Goal: Task Accomplishment & Management: Complete application form

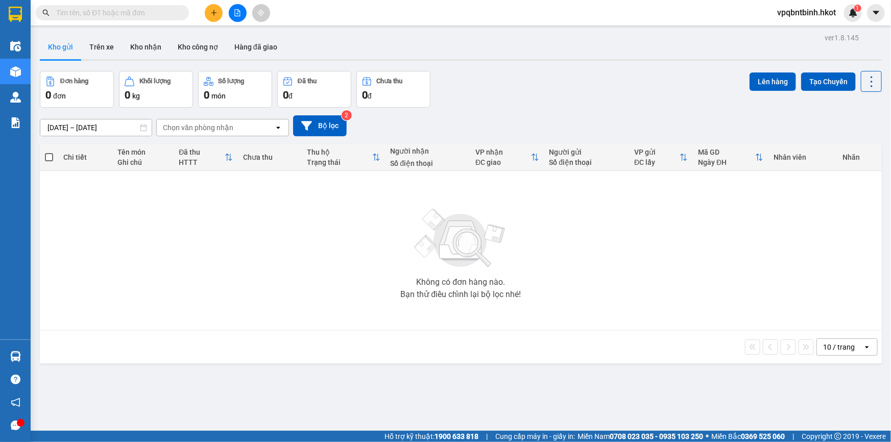
click at [81, 12] on input "text" at bounding box center [116, 12] width 121 height 11
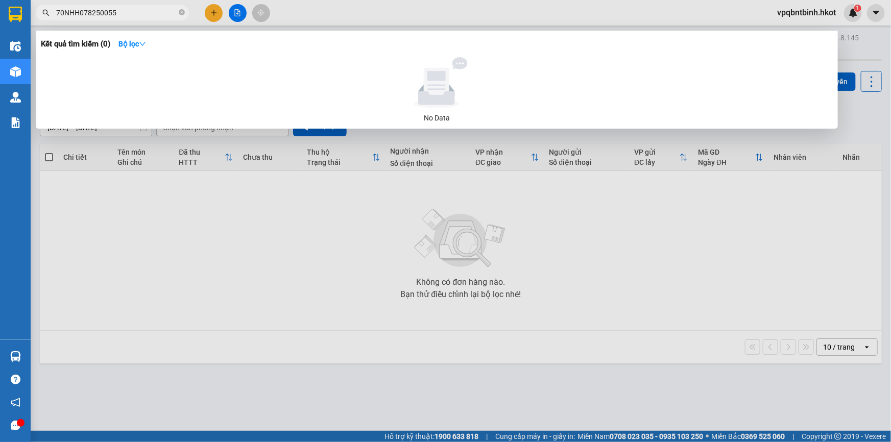
click at [87, 13] on input "70NHH078250055" at bounding box center [116, 12] width 121 height 11
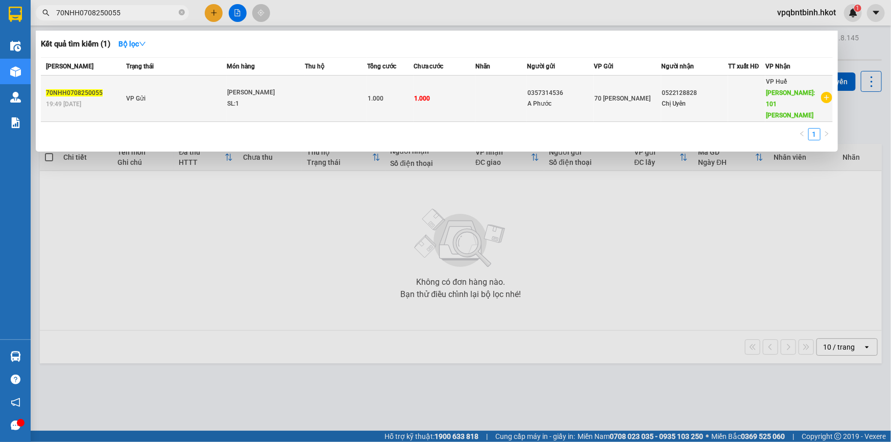
type input "70NHH0708250055"
click at [293, 100] on div "SL: 1" at bounding box center [265, 104] width 77 height 11
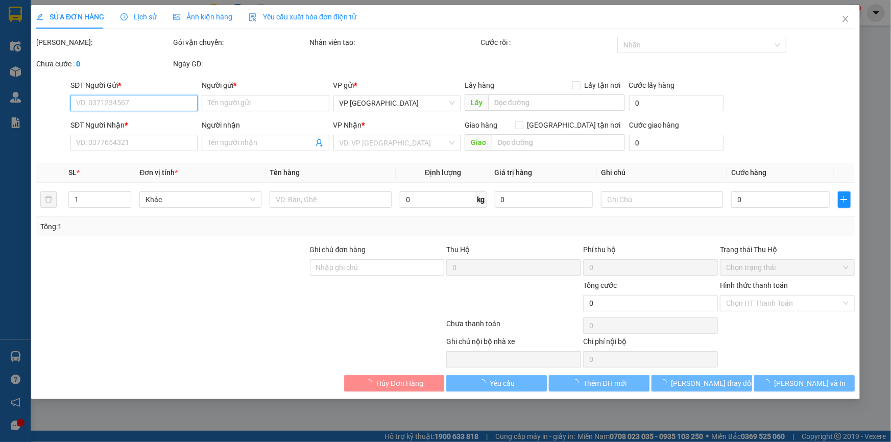
type input "0357314536"
type input "A Phước"
type input "0522128828"
type input "Chị Uyên"
type input "101 bùi thị xuân"
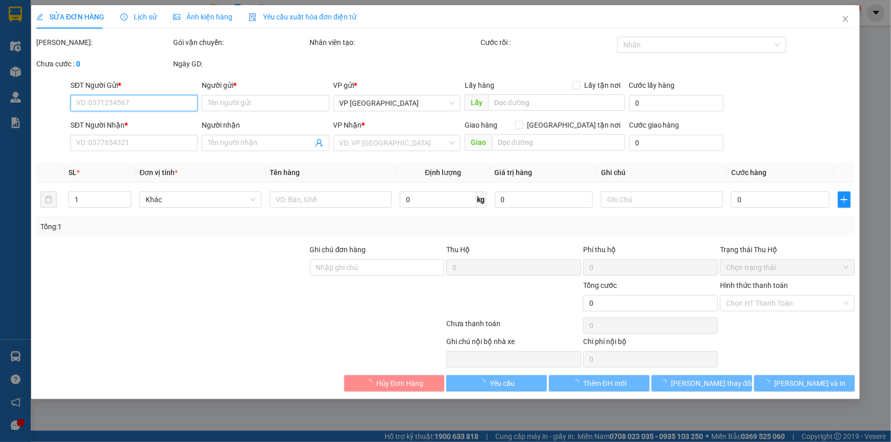
type input "1.000"
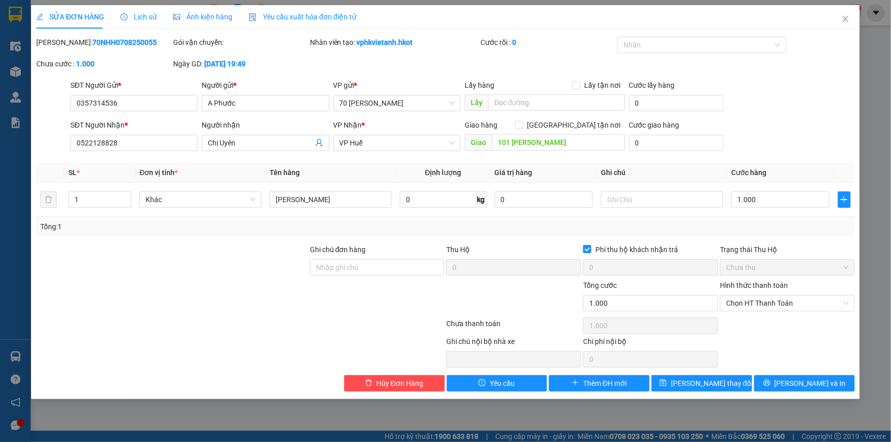
click at [145, 15] on span "Lịch sử" at bounding box center [139, 17] width 36 height 8
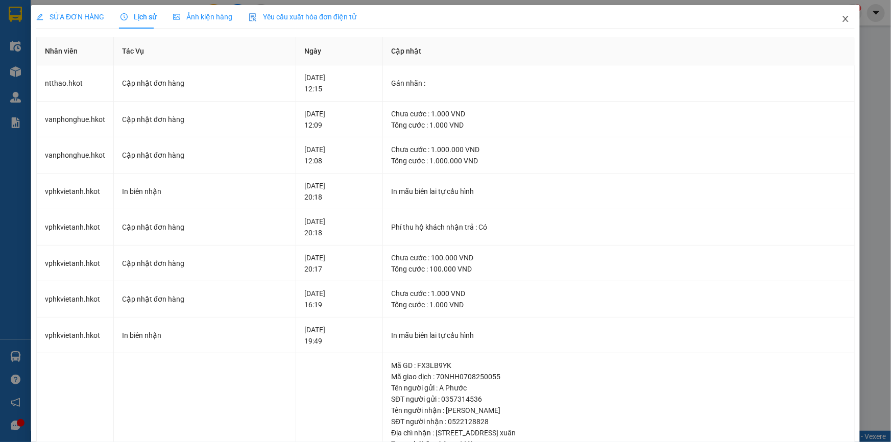
click at [842, 22] on icon "close" at bounding box center [846, 19] width 8 height 8
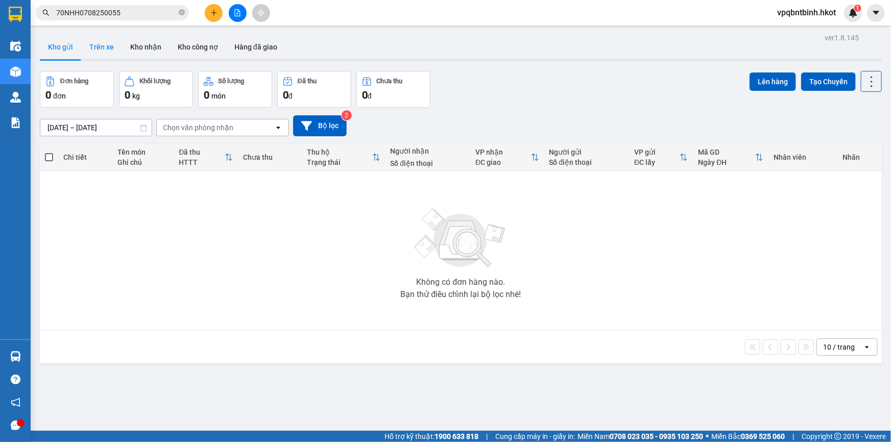
click at [106, 50] on button "Trên xe" at bounding box center [101, 47] width 41 height 25
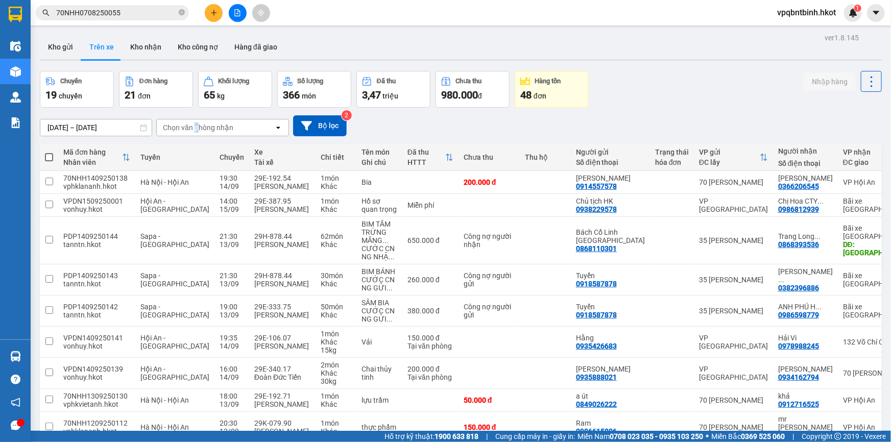
click at [196, 128] on div "Chọn văn phòng nhận" at bounding box center [198, 128] width 70 height 10
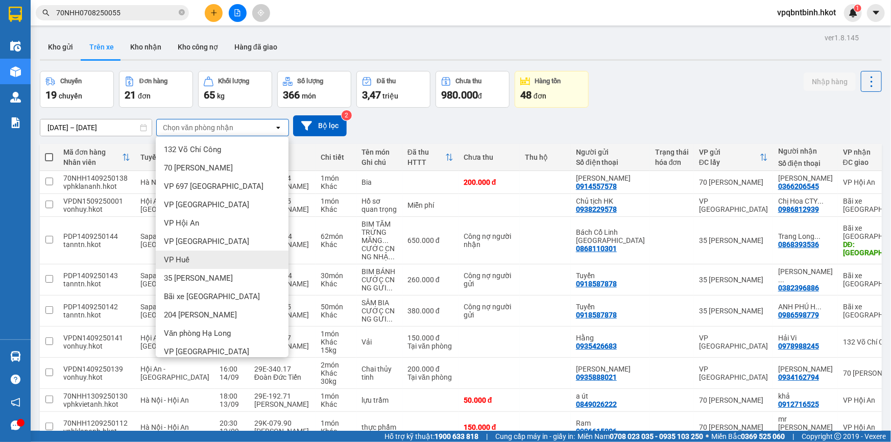
click at [186, 260] on span "VP Huế" at bounding box center [177, 260] width 26 height 10
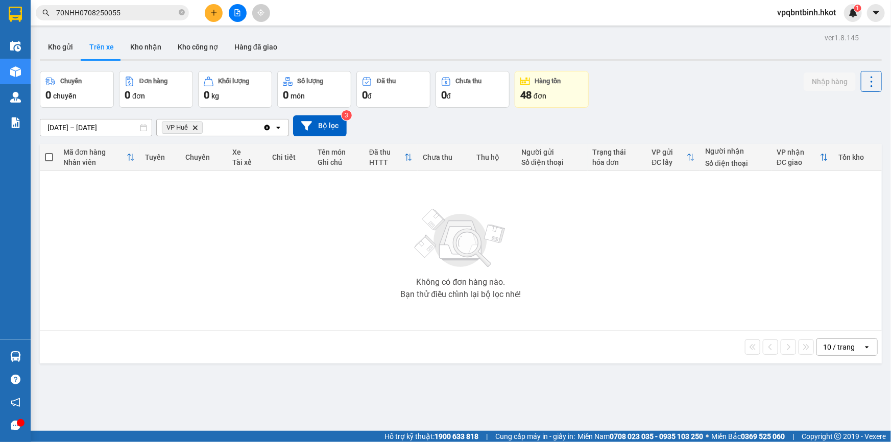
click at [194, 126] on icon "VP Huế, close by backspace" at bounding box center [195, 127] width 5 height 5
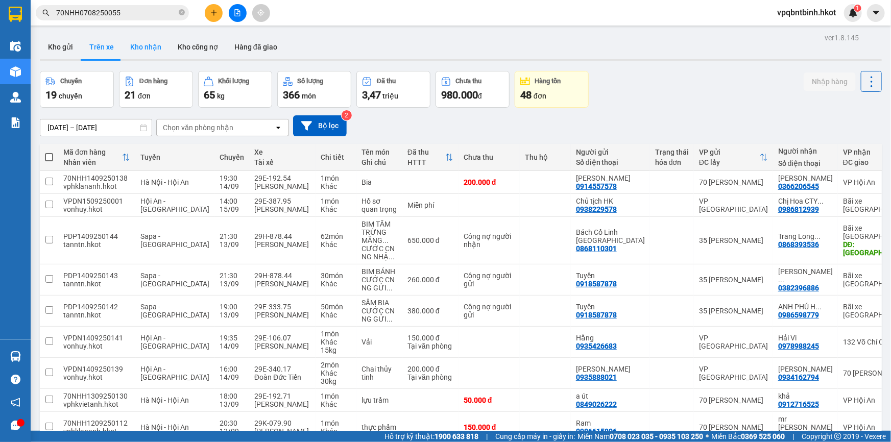
click at [142, 46] on button "Kho nhận" at bounding box center [146, 47] width 48 height 25
type input "[DATE] – [DATE]"
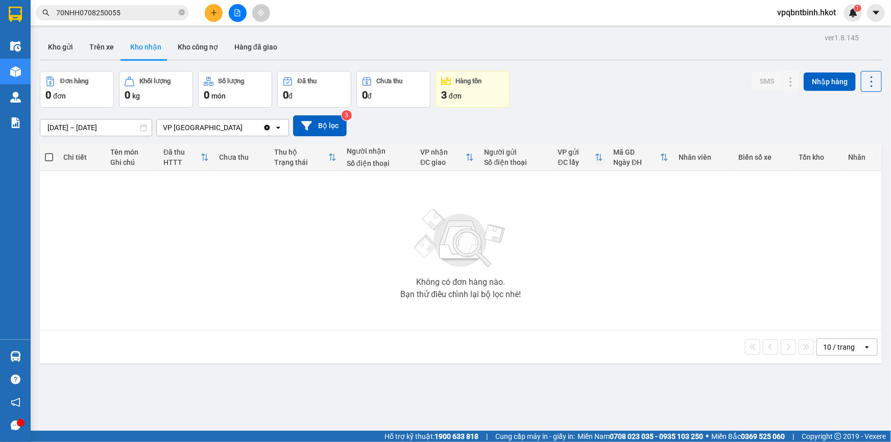
click at [215, 125] on div "VP [GEOGRAPHIC_DATA]" at bounding box center [210, 128] width 106 height 16
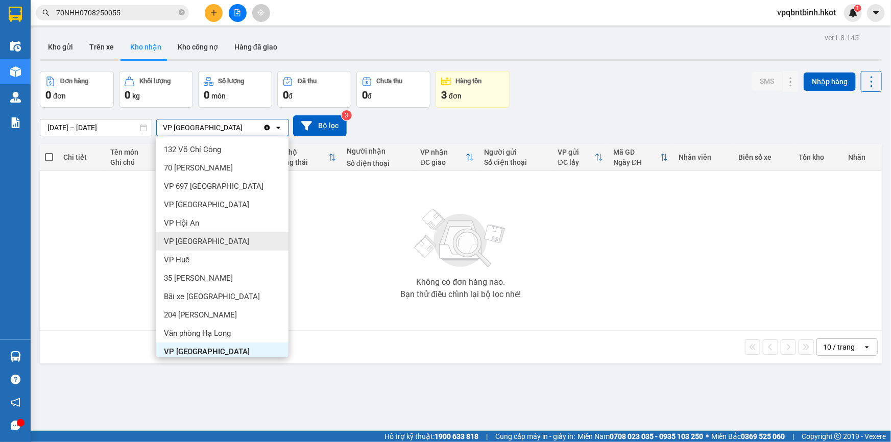
scroll to position [44, 0]
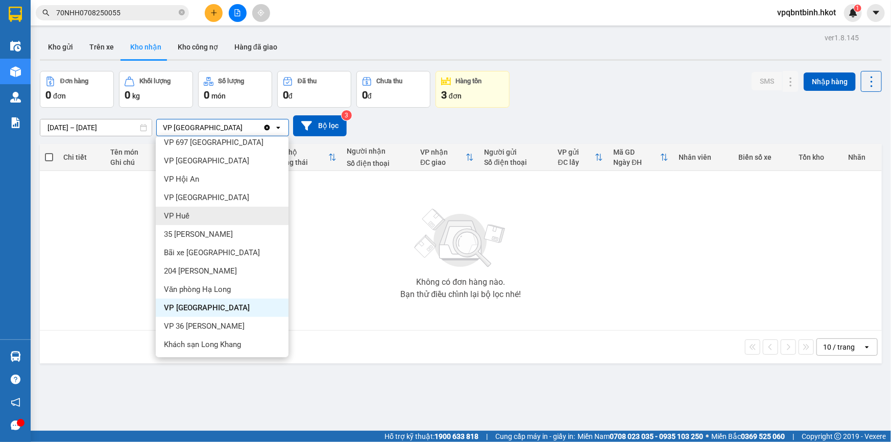
click at [168, 214] on span "VP Huế" at bounding box center [177, 216] width 26 height 10
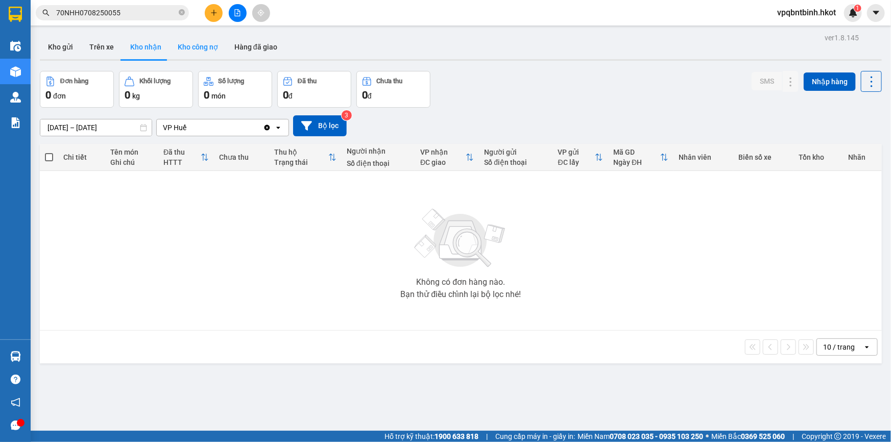
click at [195, 53] on button "Kho công nợ" at bounding box center [198, 47] width 57 height 25
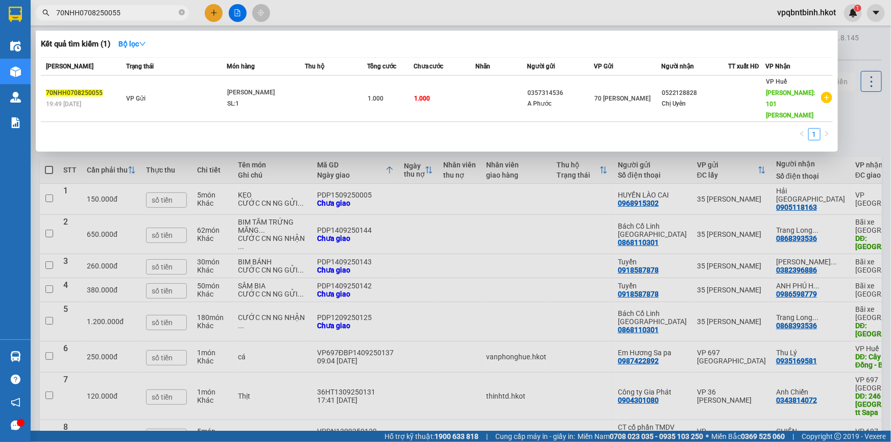
click at [133, 15] on input "70NHH0708250055" at bounding box center [116, 12] width 121 height 11
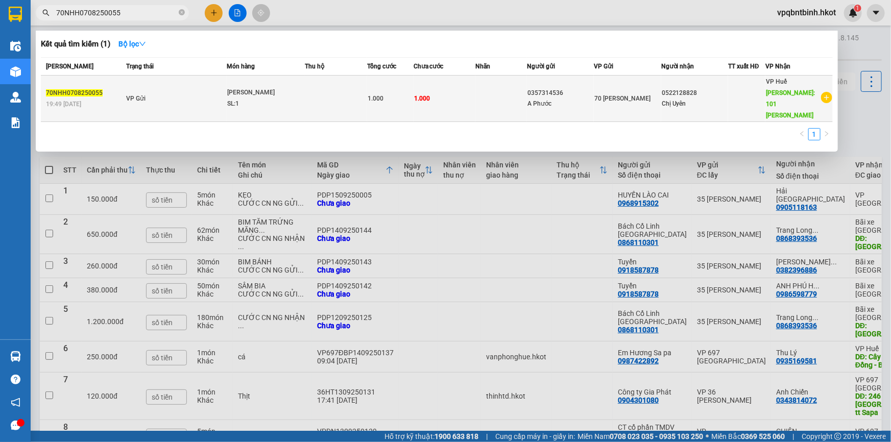
click at [317, 92] on td at bounding box center [336, 99] width 62 height 46
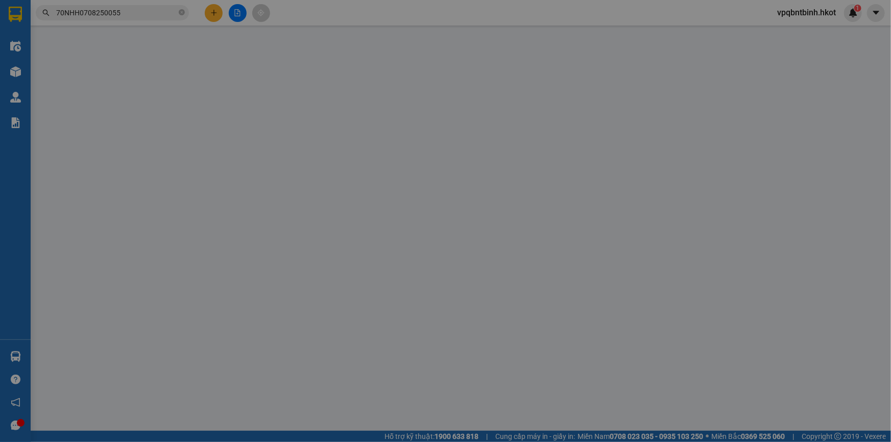
type input "0357314536"
type input "A Phước"
type input "0522128828"
type input "Chị Uyên"
type input "101 bùi thị xuân"
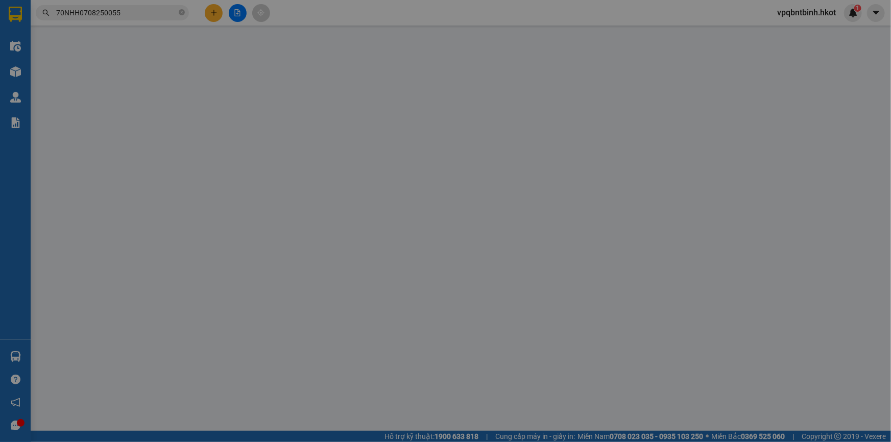
type input "1.000"
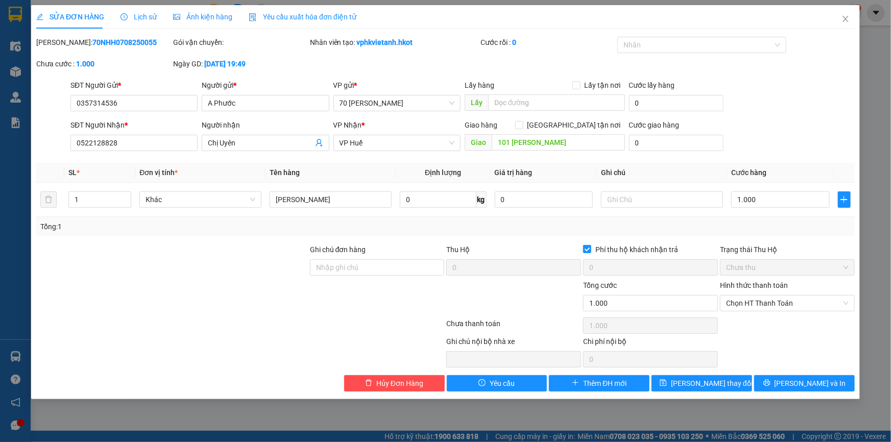
click at [136, 13] on span "Lịch sử" at bounding box center [139, 17] width 36 height 8
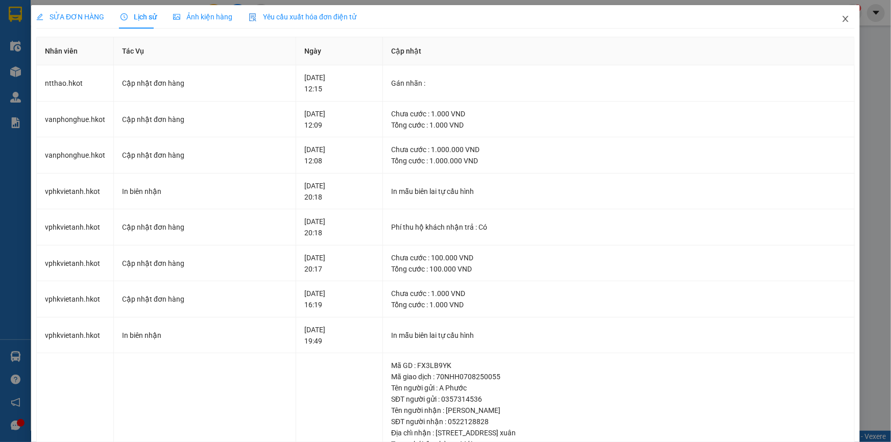
click at [842, 18] on icon "close" at bounding box center [846, 19] width 8 height 8
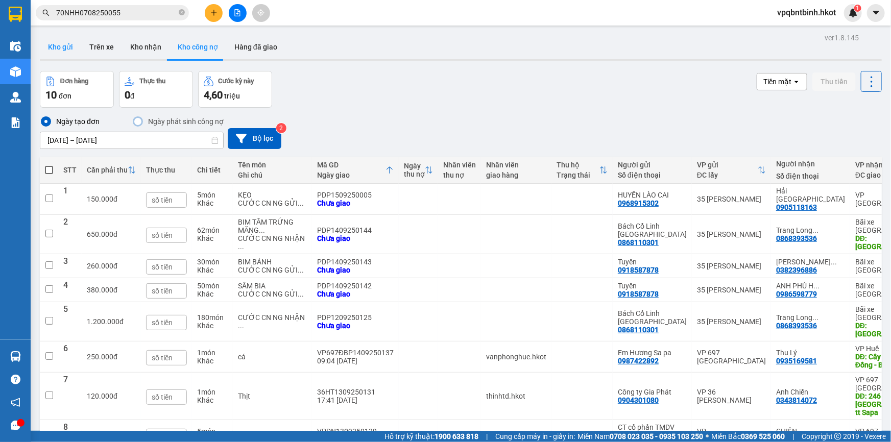
click at [60, 44] on button "Kho gửi" at bounding box center [60, 47] width 41 height 25
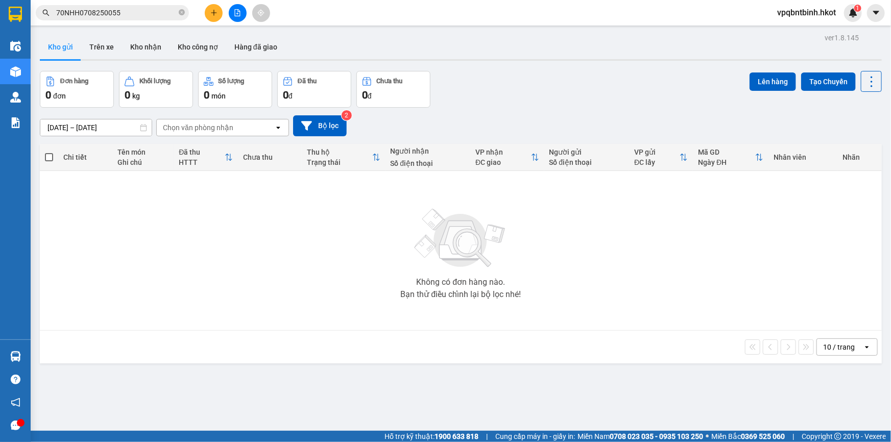
click at [133, 10] on input "70NHH0708250055" at bounding box center [116, 12] width 121 height 11
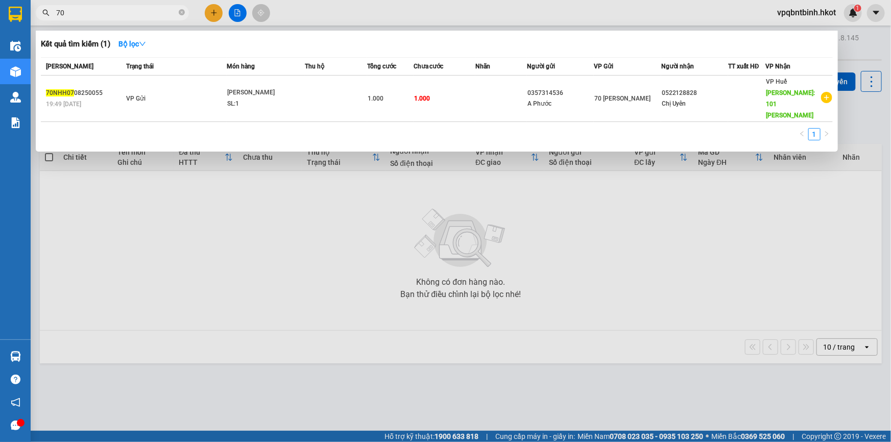
type input "7"
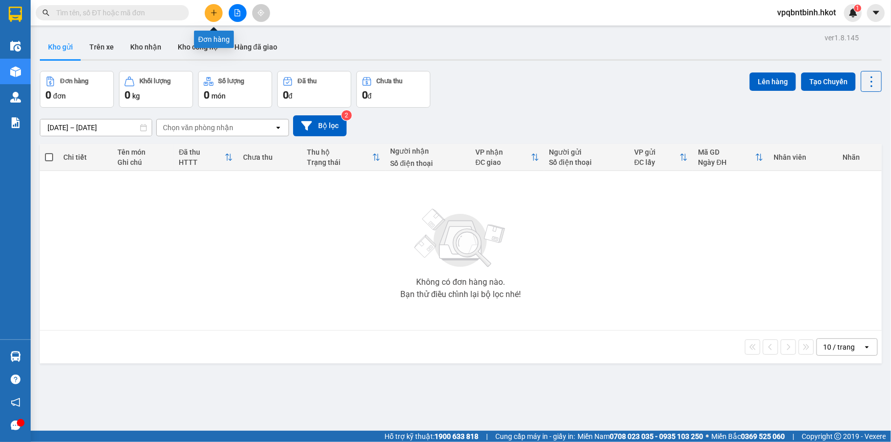
click at [218, 15] on button at bounding box center [214, 13] width 18 height 18
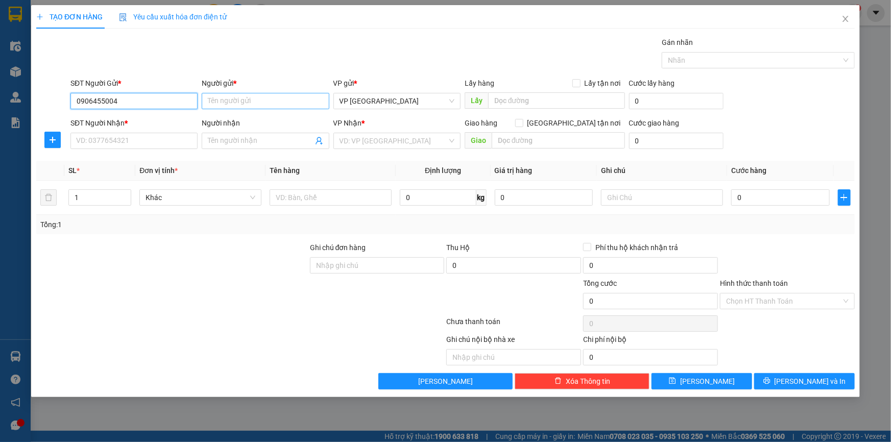
type input "0906455004"
click at [294, 100] on input "Người gửi *" at bounding box center [265, 101] width 127 height 16
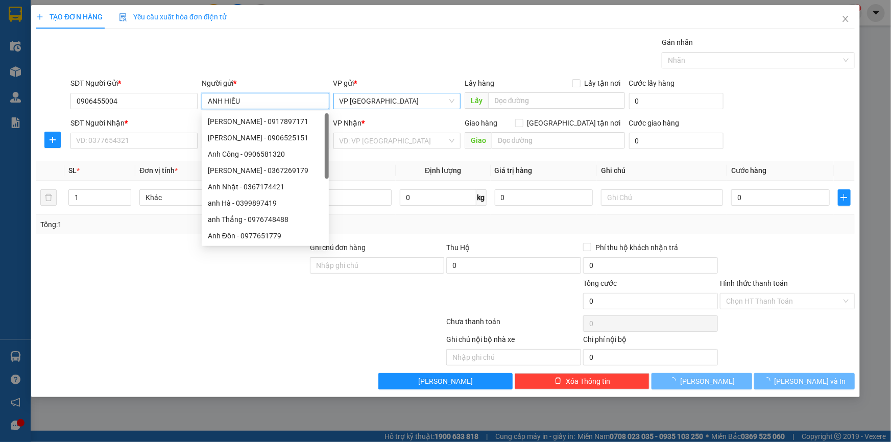
click at [406, 97] on span "VP [GEOGRAPHIC_DATA]" at bounding box center [397, 100] width 115 height 15
type input "ANH HIẾU"
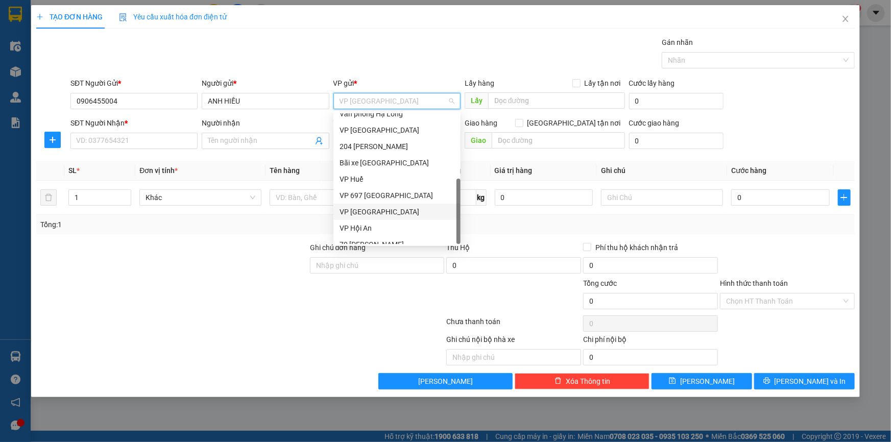
scroll to position [98, 0]
click at [843, 19] on icon "close" at bounding box center [846, 19] width 8 height 8
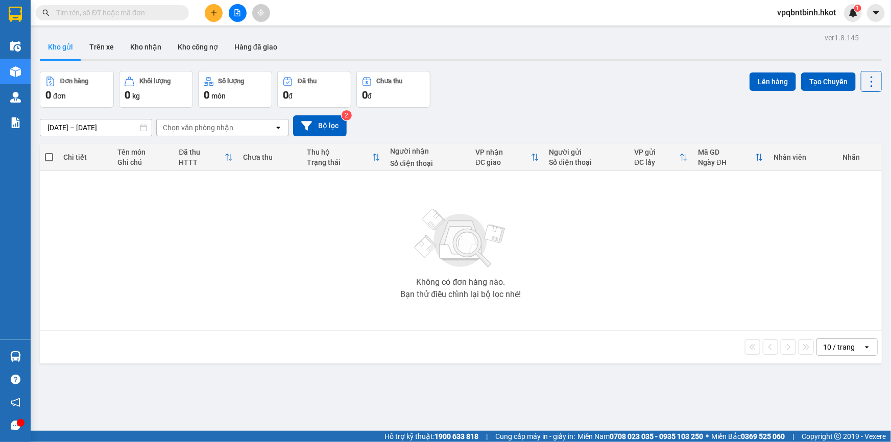
click at [810, 15] on span "vpqbntbinh.hkot" at bounding box center [806, 12] width 75 height 13
click at [806, 33] on span "Đăng xuất" at bounding box center [811, 31] width 56 height 11
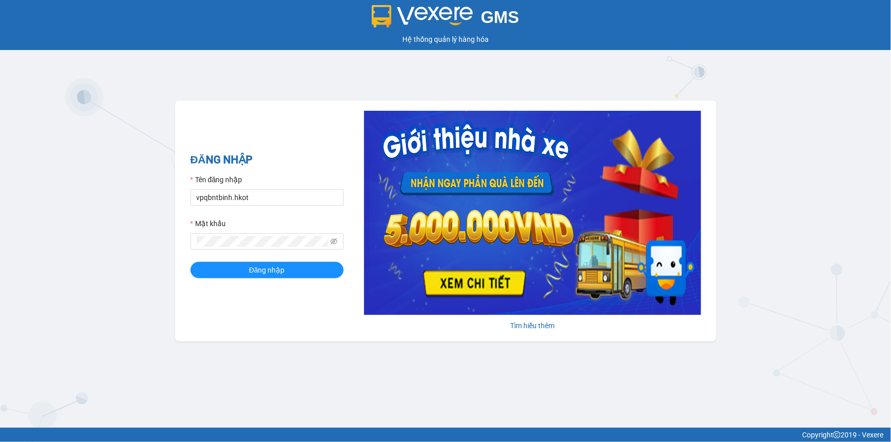
click at [277, 195] on input "vpqbntbinh.hkot" at bounding box center [267, 198] width 153 height 16
type input "vanphonghue.hkot"
click at [288, 268] on button "Đăng nhập" at bounding box center [267, 270] width 153 height 16
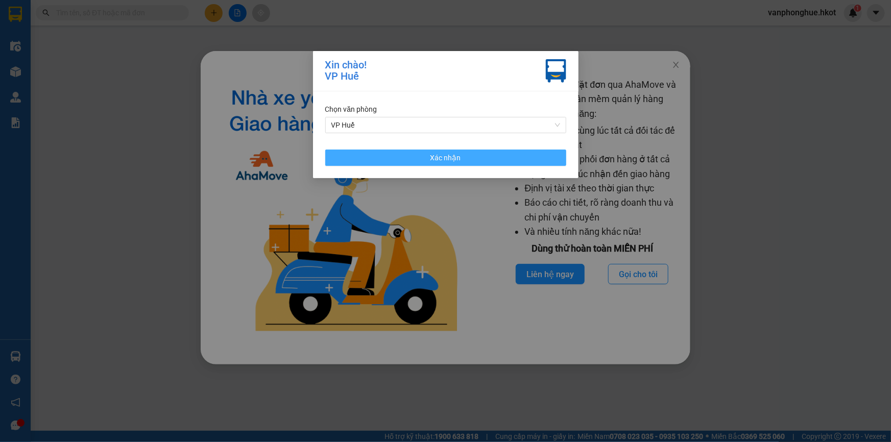
click at [482, 158] on button "Xác nhận" at bounding box center [445, 158] width 241 height 16
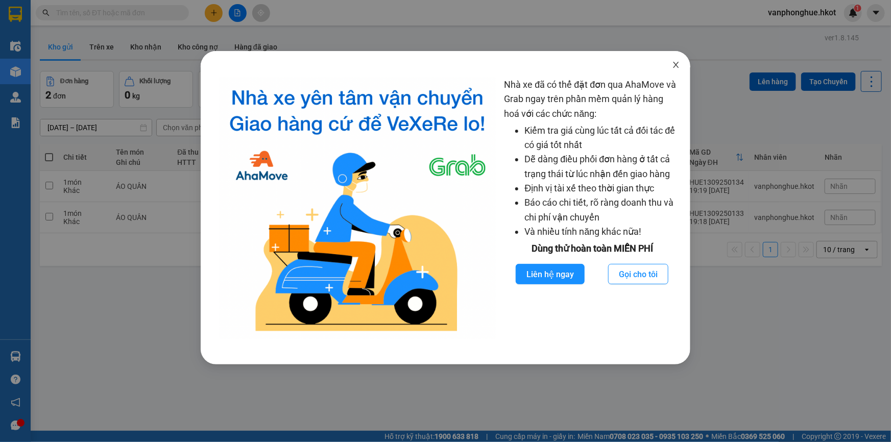
click at [679, 66] on icon "close" at bounding box center [676, 65] width 8 height 8
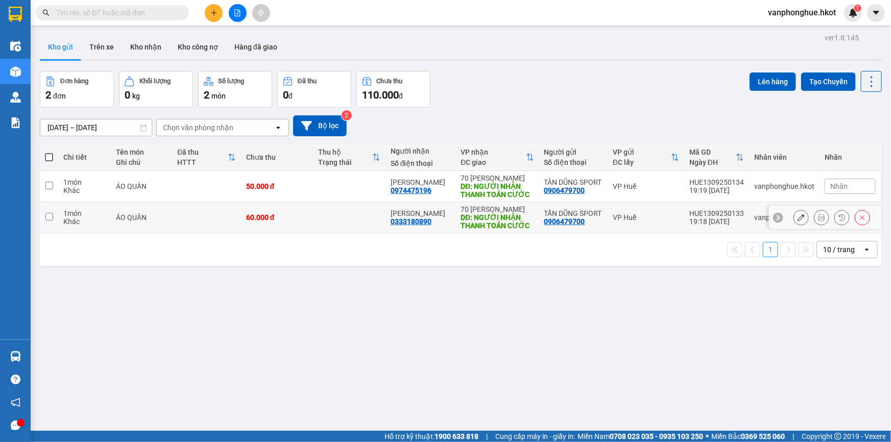
click at [51, 217] on input "checkbox" at bounding box center [49, 217] width 8 height 8
checkbox input "true"
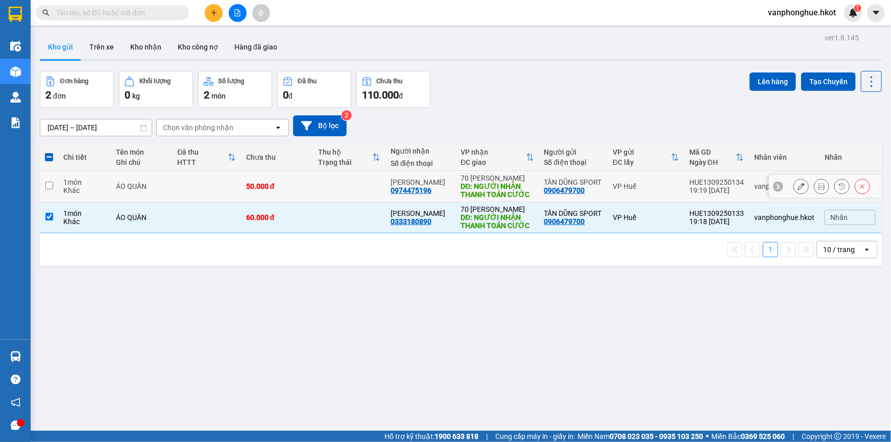
click at [52, 183] on input "checkbox" at bounding box center [49, 186] width 8 height 8
checkbox input "true"
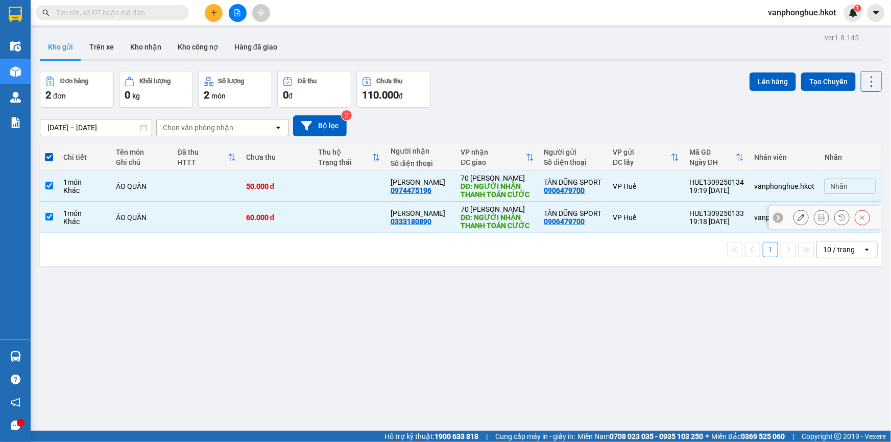
click at [48, 210] on td at bounding box center [49, 217] width 18 height 31
checkbox input "false"
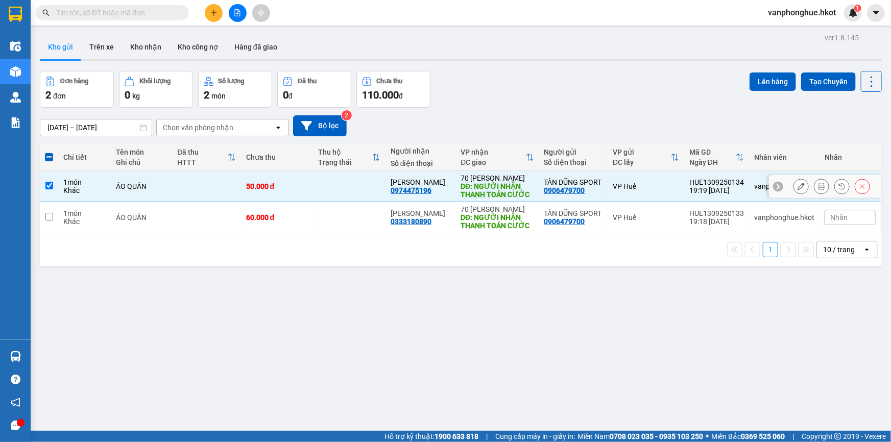
click at [52, 184] on input "checkbox" at bounding box center [49, 186] width 8 height 8
checkbox input "false"
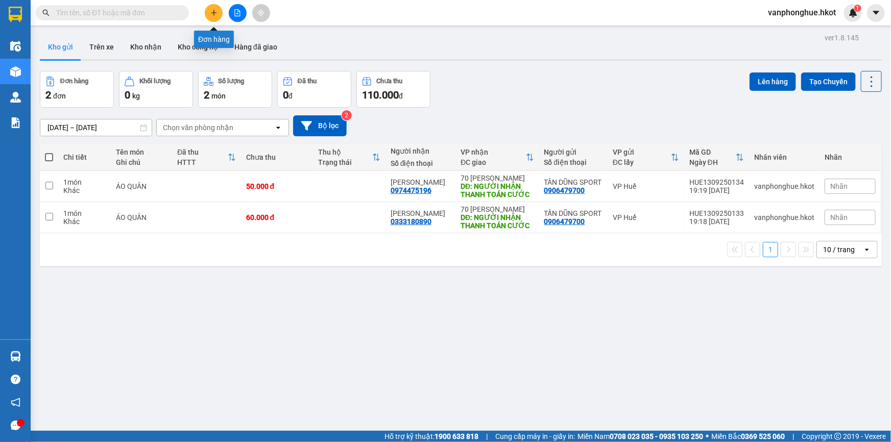
click at [211, 15] on icon "plus" at bounding box center [213, 12] width 7 height 7
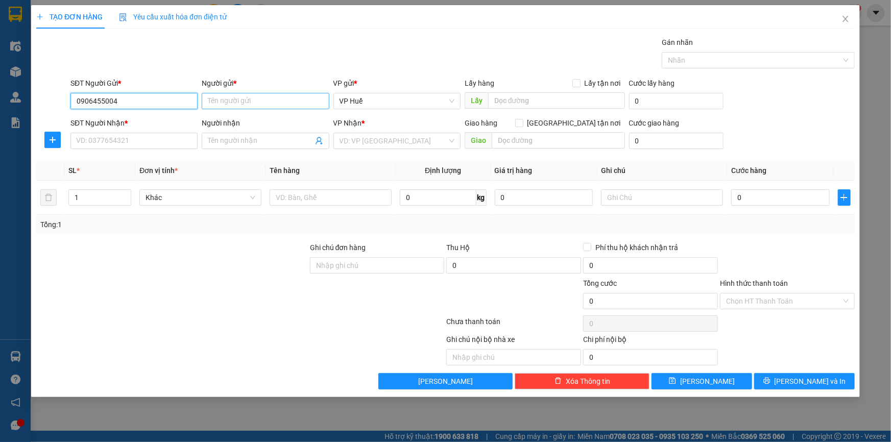
type input "0906455004"
click at [227, 101] on input "Người gửi *" at bounding box center [265, 101] width 127 height 16
type input "ANH HIẾU"
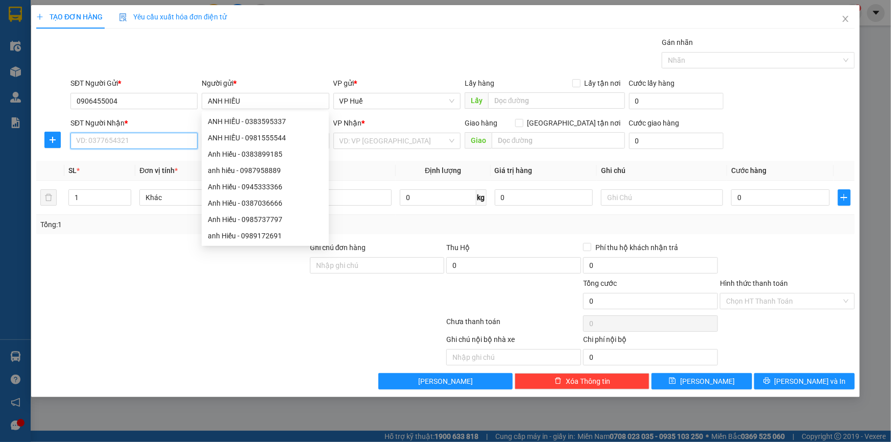
click at [179, 143] on input "SĐT Người Nhận *" at bounding box center [133, 141] width 127 height 16
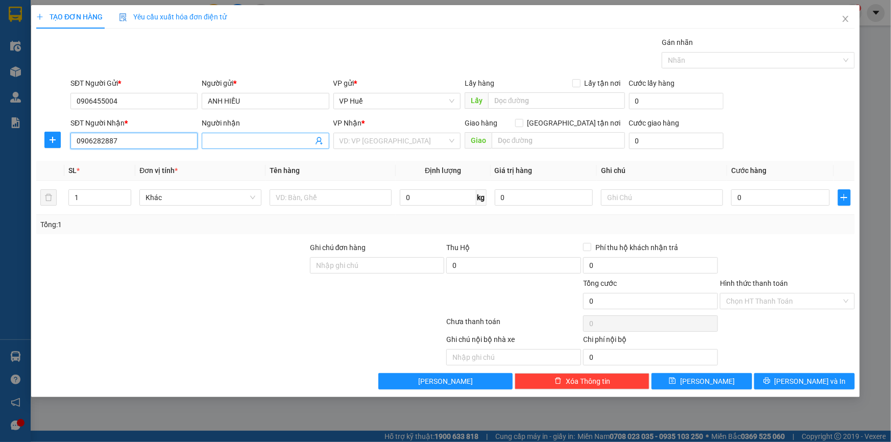
type input "0906282887"
click at [248, 139] on input "Người nhận" at bounding box center [260, 140] width 105 height 11
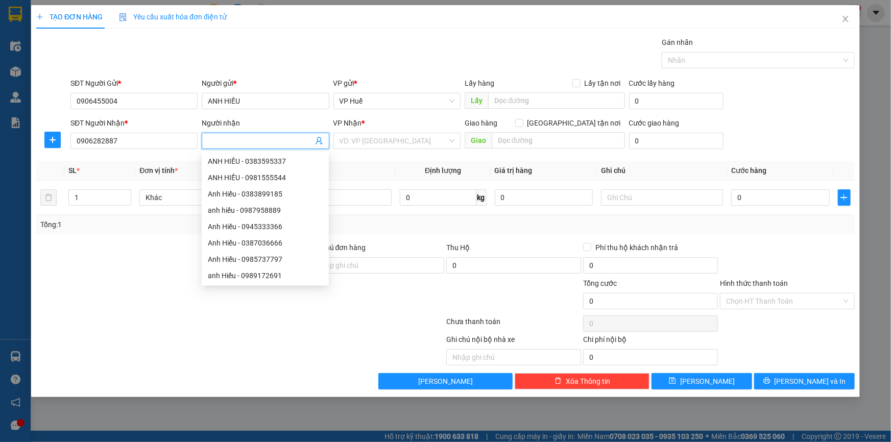
type input "D"
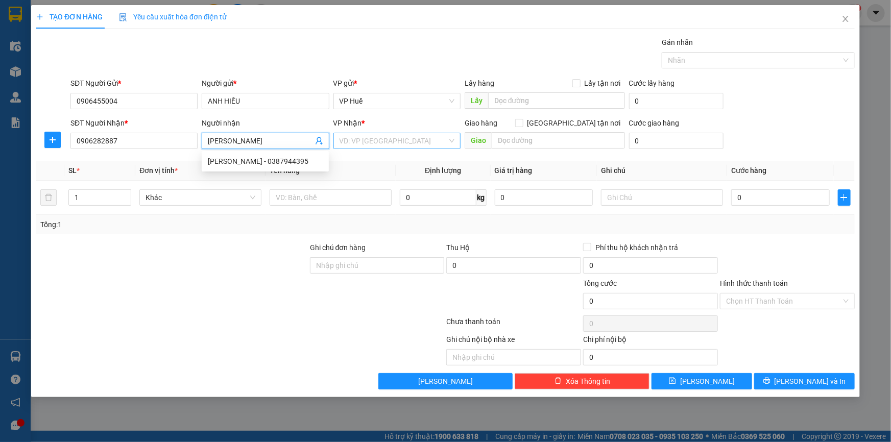
type input "[PERSON_NAME]"
click at [350, 143] on input "search" at bounding box center [394, 140] width 108 height 15
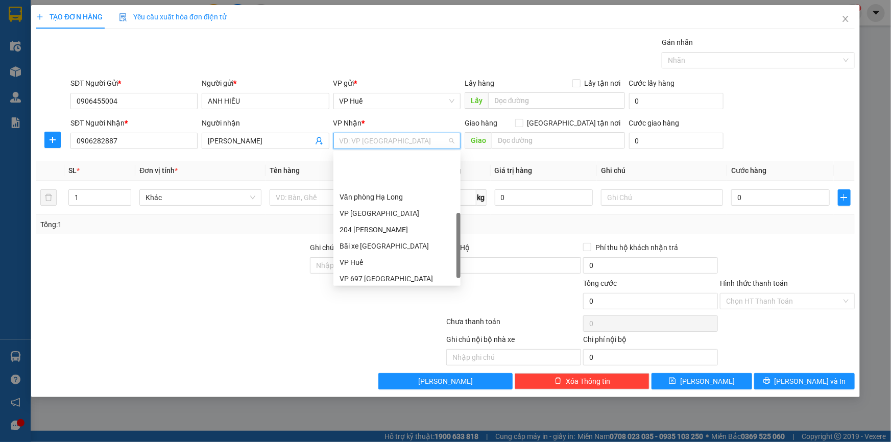
scroll to position [98, 0]
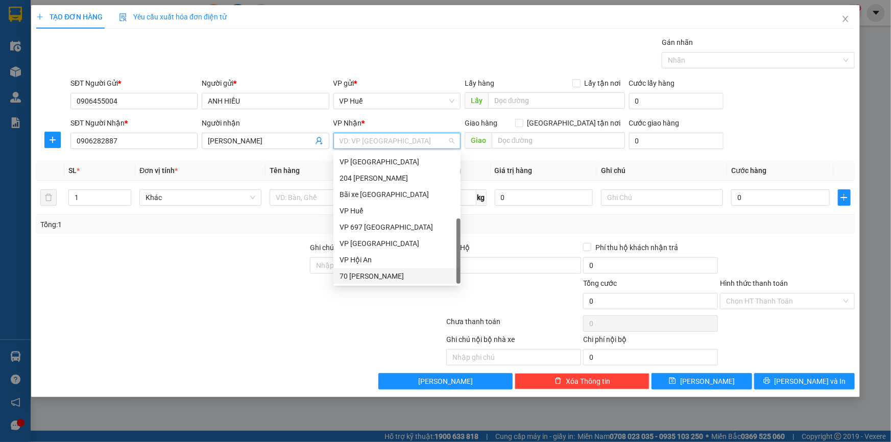
click at [392, 276] on div "70 [PERSON_NAME]" at bounding box center [397, 276] width 115 height 11
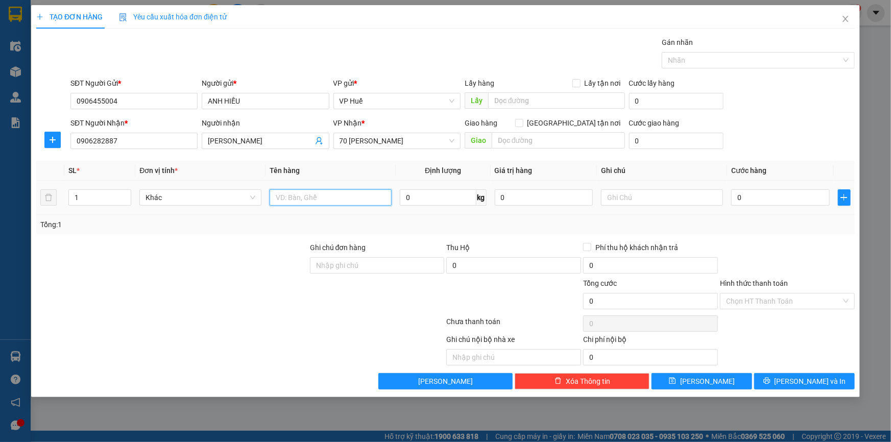
click at [307, 198] on input "text" at bounding box center [331, 198] width 122 height 16
type input "[PERSON_NAME]"
click at [812, 202] on input "0" at bounding box center [781, 198] width 99 height 16
type input "01"
type input "1"
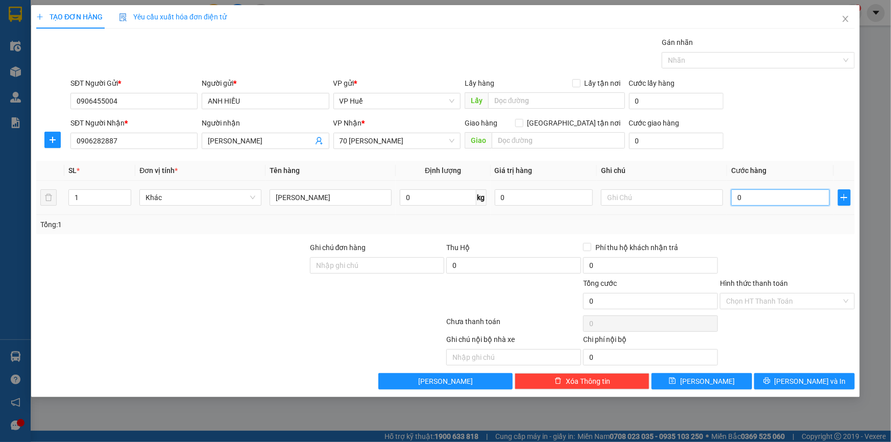
type input "1"
type input "015"
type input "15"
type input "0.150"
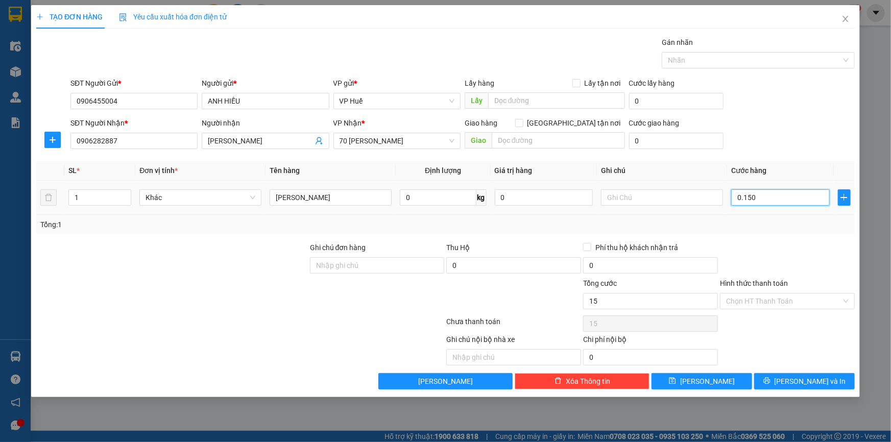
type input "150"
type input "01.500"
type input "1.500"
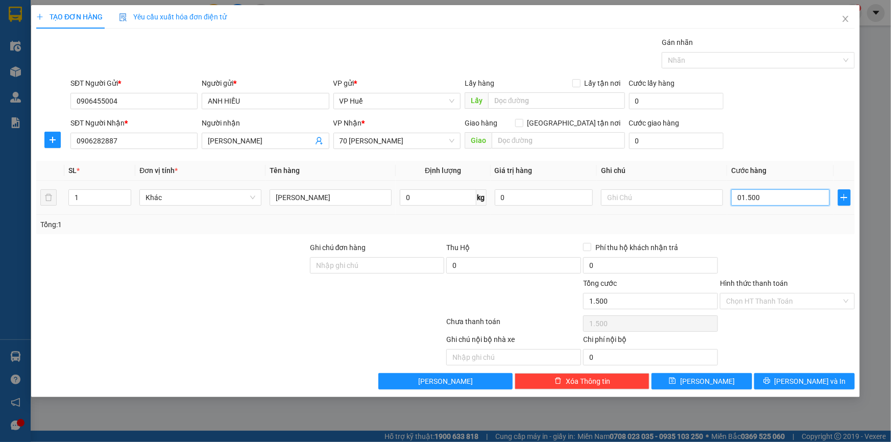
type input "015.000"
type input "15.000"
type input "0.150.000"
type input "150.000"
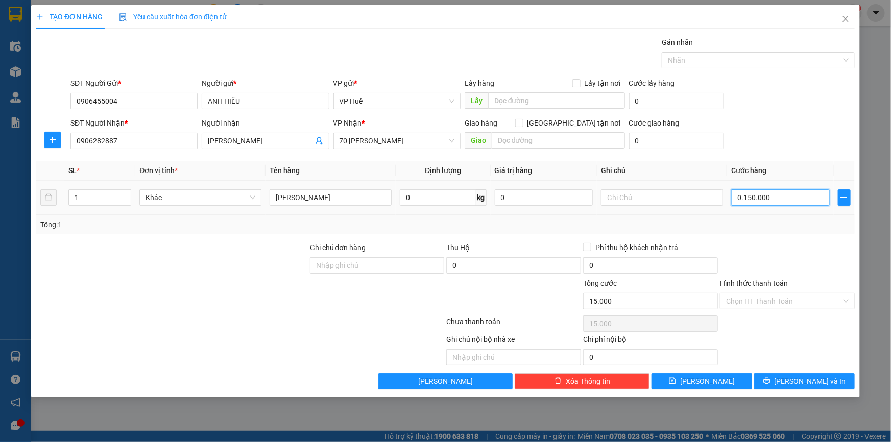
type input "150.000"
drag, startPoint x: 742, startPoint y: 196, endPoint x: 731, endPoint y: 193, distance: 12.0
click at [731, 193] on td "0.150.000" at bounding box center [780, 198] width 107 height 34
type input "150.000"
click at [784, 379] on button "[PERSON_NAME] và In" at bounding box center [805, 381] width 101 height 16
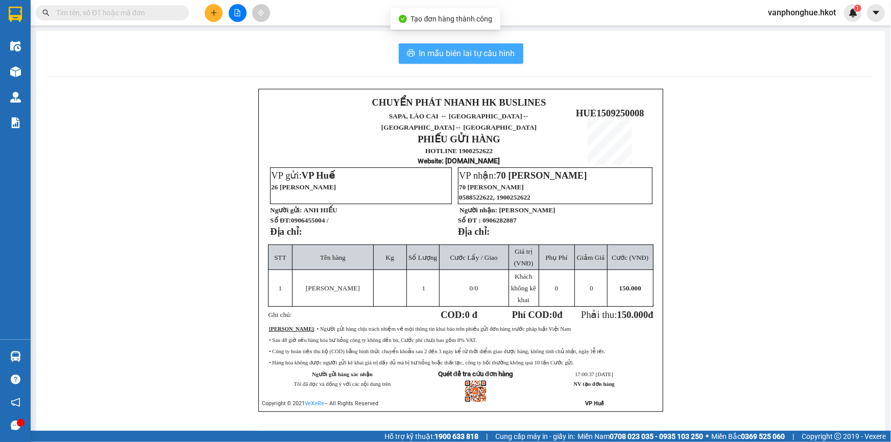
click at [464, 50] on span "In mẫu biên lai tự cấu hình" at bounding box center [467, 53] width 96 height 13
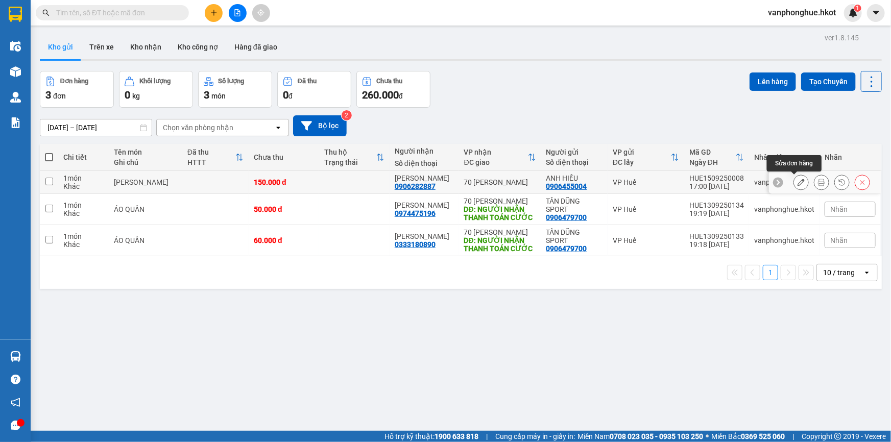
click at [798, 183] on icon at bounding box center [801, 182] width 7 height 7
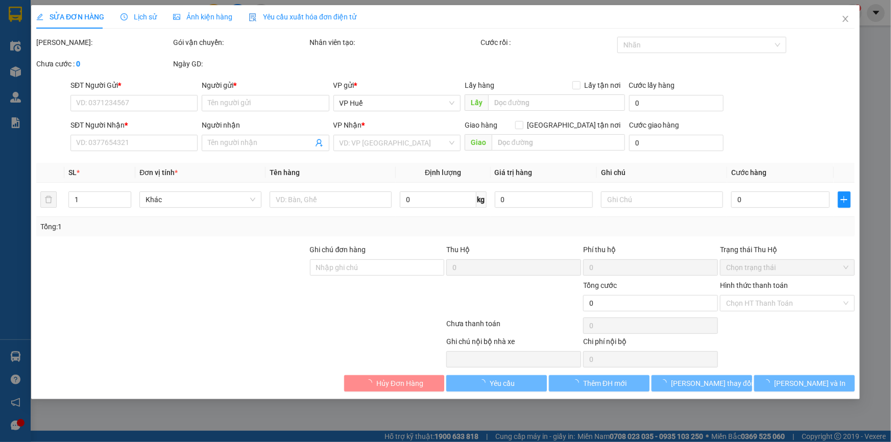
type input "0906455004"
type input "ANH HIẾU"
type input "0906282887"
type input "[PERSON_NAME]"
type input "150.000"
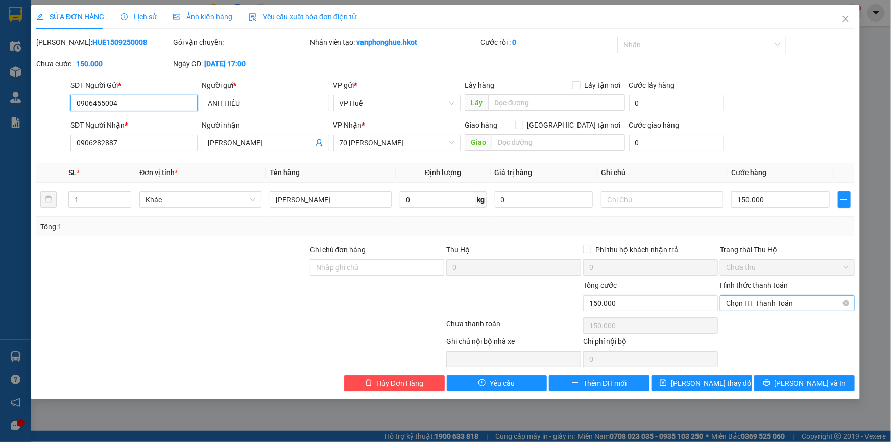
click at [807, 300] on span "Chọn HT Thanh Toán" at bounding box center [787, 303] width 123 height 15
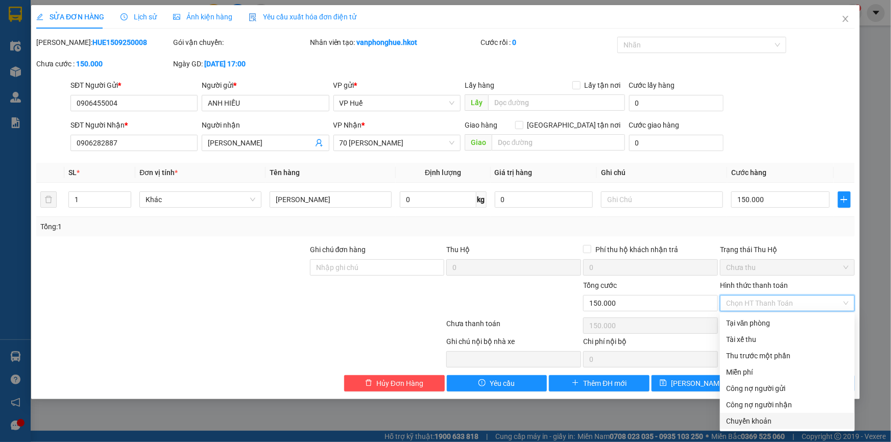
click at [742, 426] on div "Chuyển khoản" at bounding box center [787, 421] width 123 height 11
type input "0"
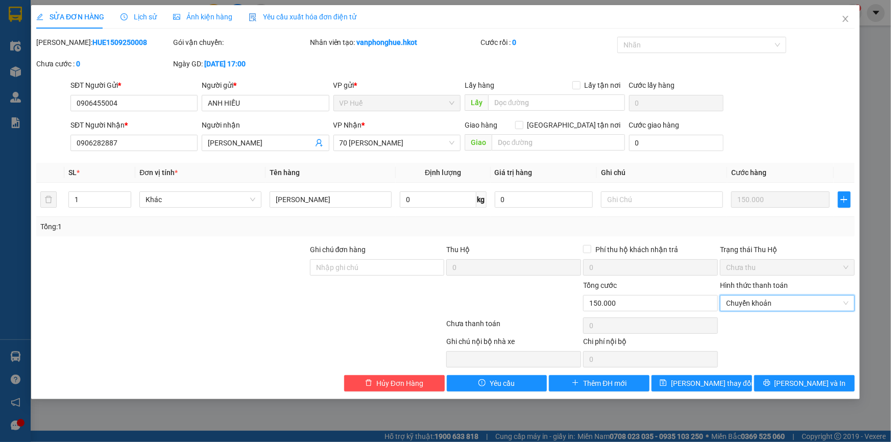
click at [817, 271] on span "Chưa thu" at bounding box center [787, 267] width 123 height 15
click at [816, 382] on span "[PERSON_NAME] và In" at bounding box center [811, 383] width 72 height 11
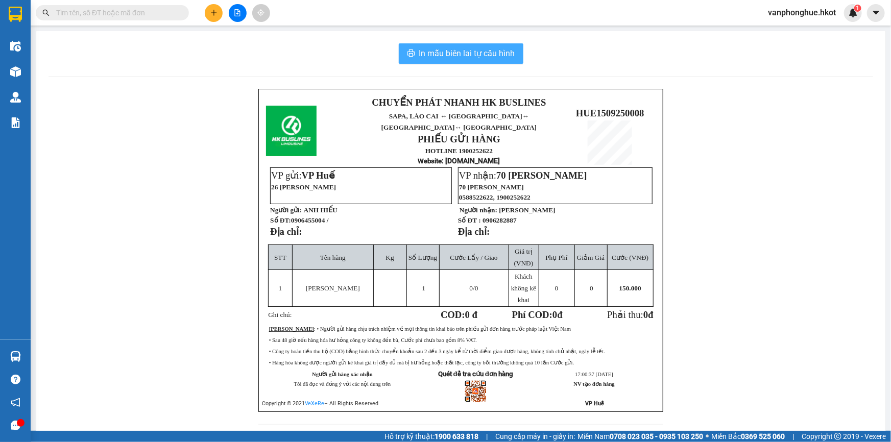
click at [448, 52] on span "In mẫu biên lai tự cấu hình" at bounding box center [467, 53] width 96 height 13
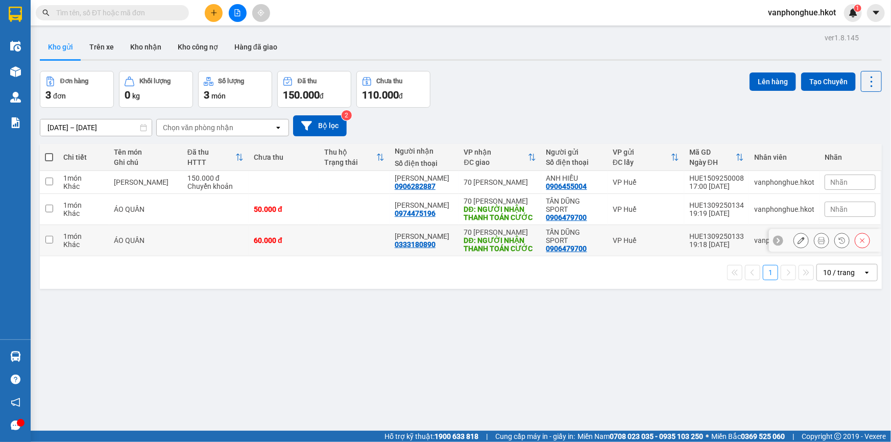
click at [48, 241] on input "checkbox" at bounding box center [49, 240] width 8 height 8
checkbox input "true"
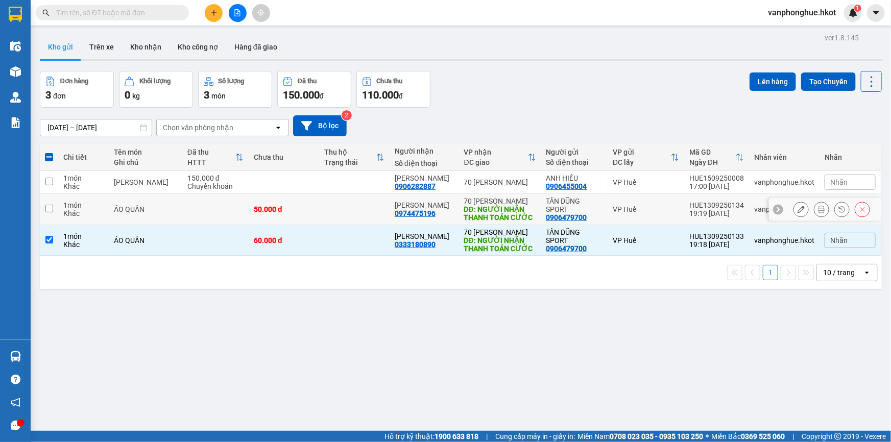
click at [49, 209] on input "checkbox" at bounding box center [49, 209] width 8 height 8
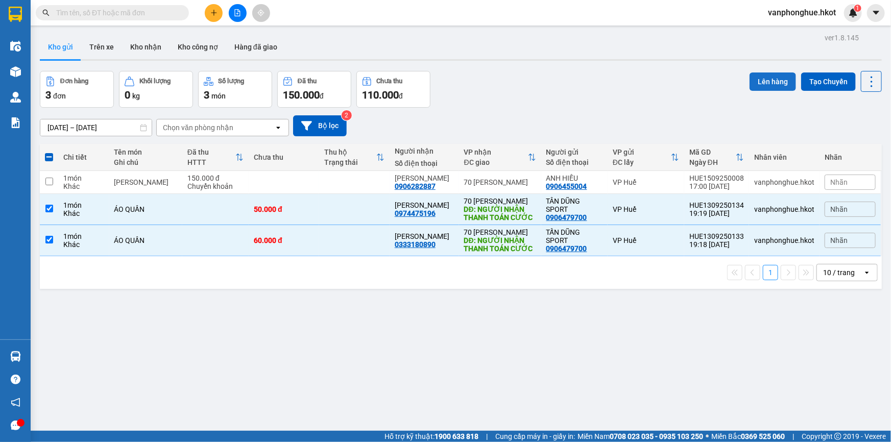
click at [772, 78] on button "Lên hàng" at bounding box center [773, 82] width 46 height 18
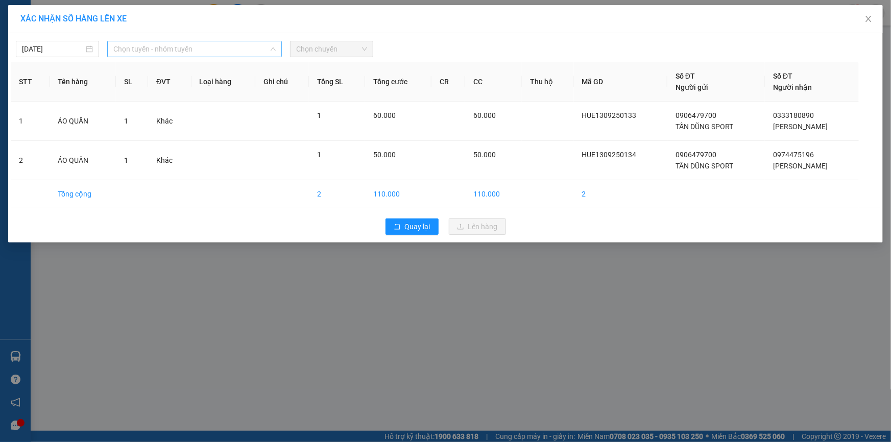
click at [214, 41] on div "Chọn tuyến - nhóm tuyến" at bounding box center [194, 49] width 175 height 16
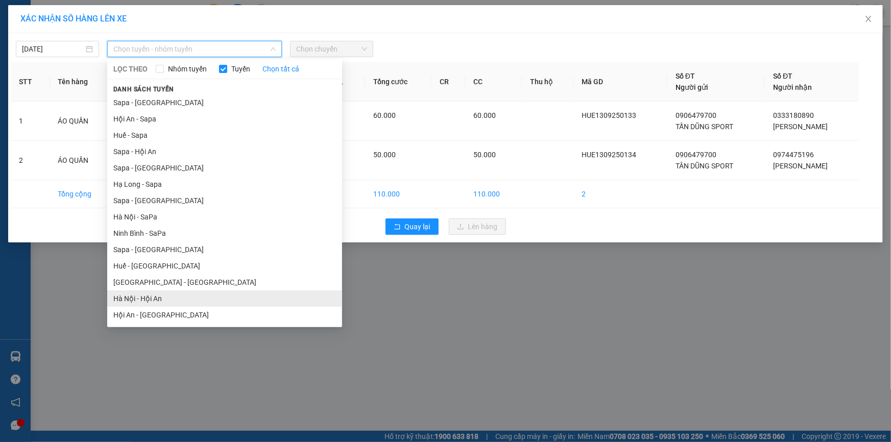
click at [153, 296] on li "Hà Nội - Hội An" at bounding box center [224, 299] width 235 height 16
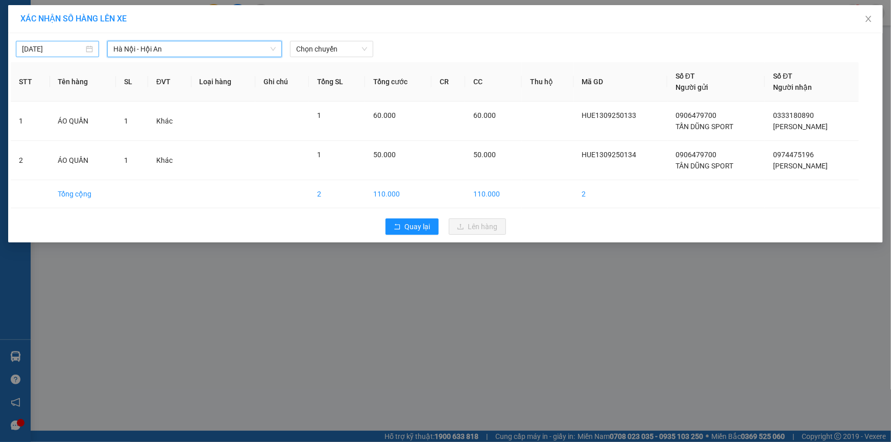
click at [75, 53] on input "[DATE]" at bounding box center [53, 48] width 62 height 11
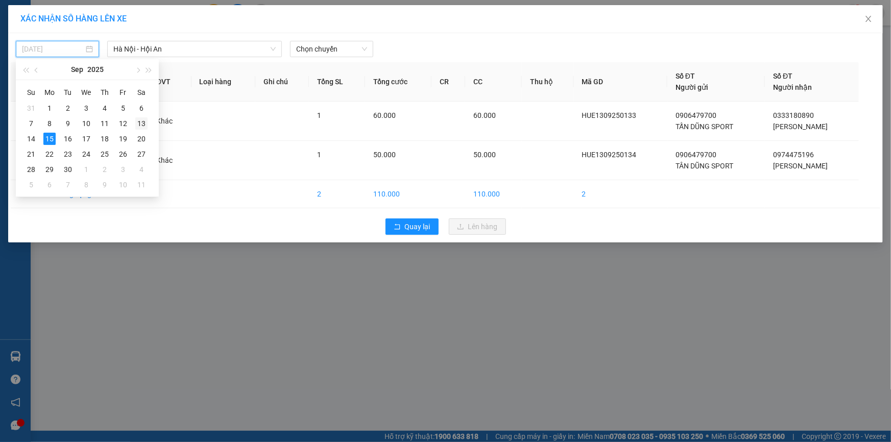
click at [142, 122] on div "13" at bounding box center [141, 123] width 12 height 12
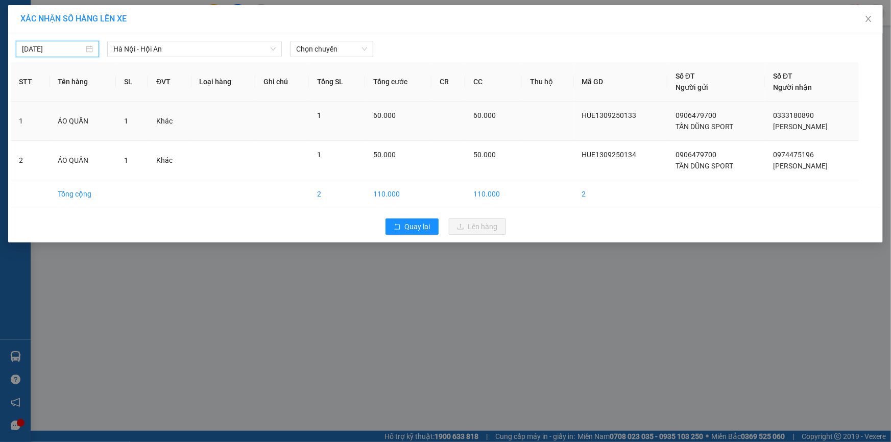
type input "[DATE]"
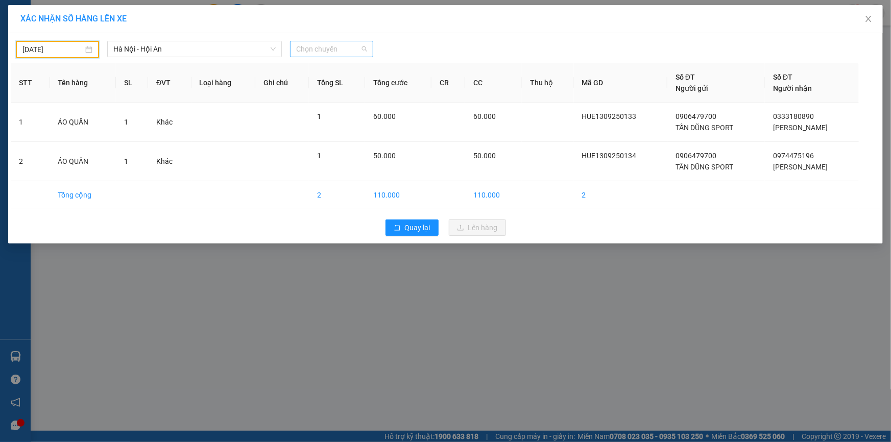
click at [349, 50] on span "Chọn chuyến" at bounding box center [331, 48] width 71 height 15
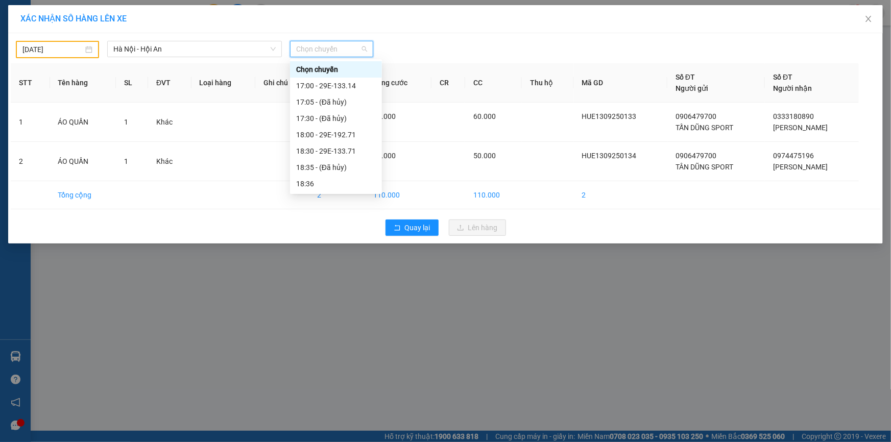
click at [347, 309] on div "21:00 - 29E-340.17" at bounding box center [336, 314] width 80 height 11
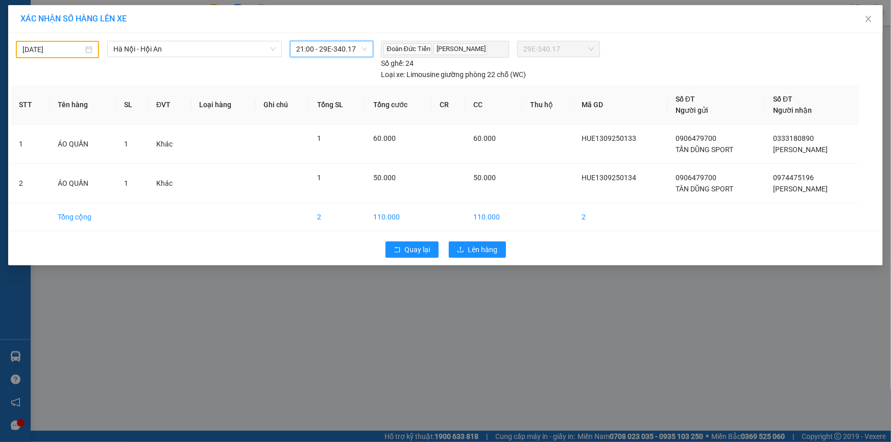
click at [360, 49] on span "21:00 - 29E-340.17" at bounding box center [331, 48] width 71 height 15
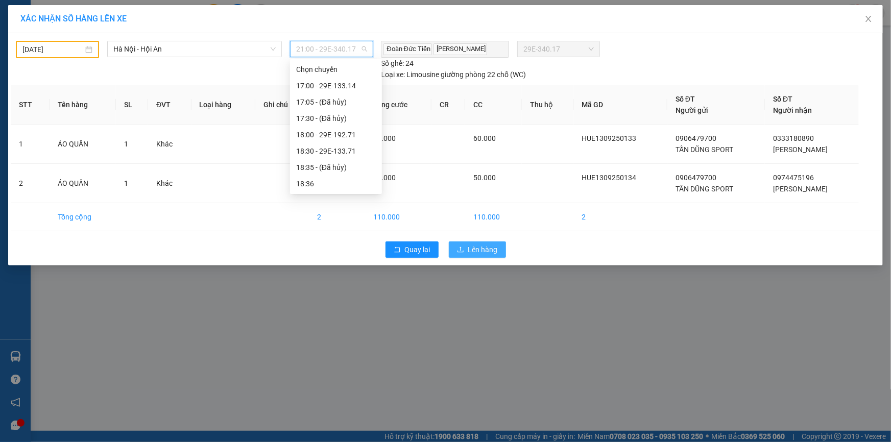
click at [466, 245] on button "Lên hàng" at bounding box center [477, 250] width 57 height 16
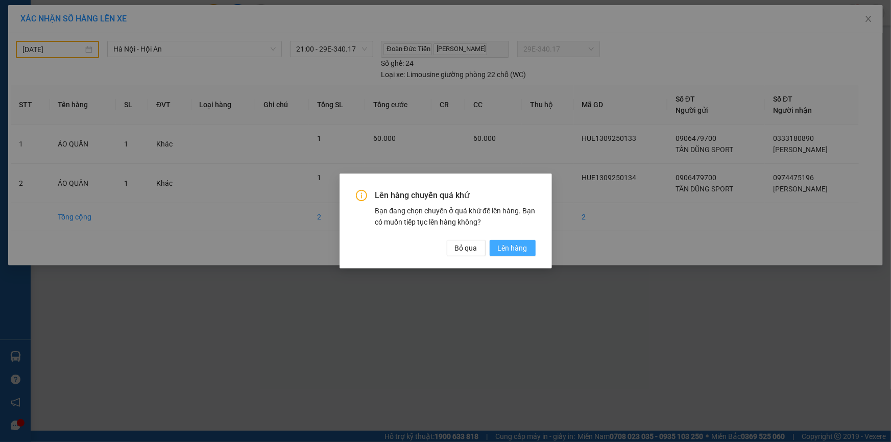
click at [527, 249] on span "Lên hàng" at bounding box center [513, 248] width 30 height 11
